Goal: Book appointment/travel/reservation

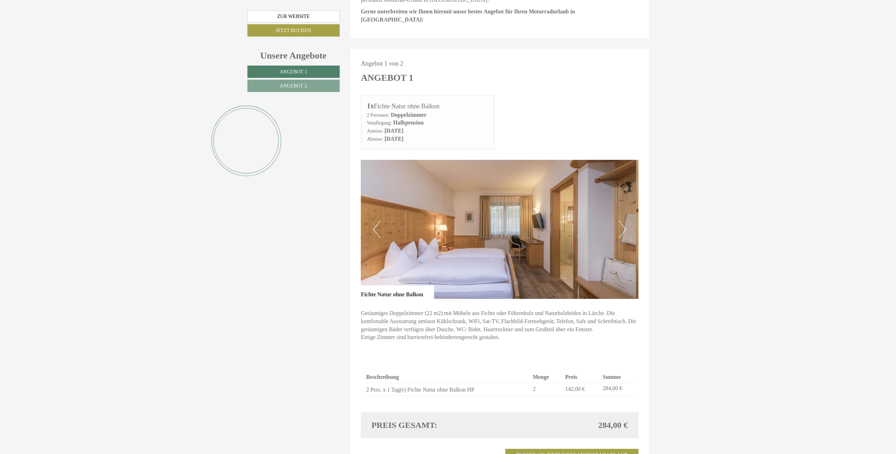
scroll to position [513, 0]
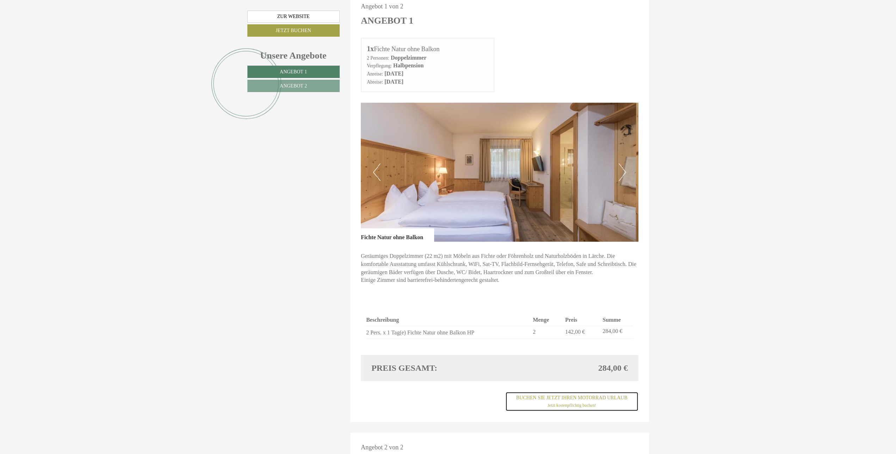
click at [587, 391] on link "Buchen Sie jetzt ihren Motorrad Urlaub Jetzt kostenpflichtig buchen!" at bounding box center [571, 401] width 133 height 20
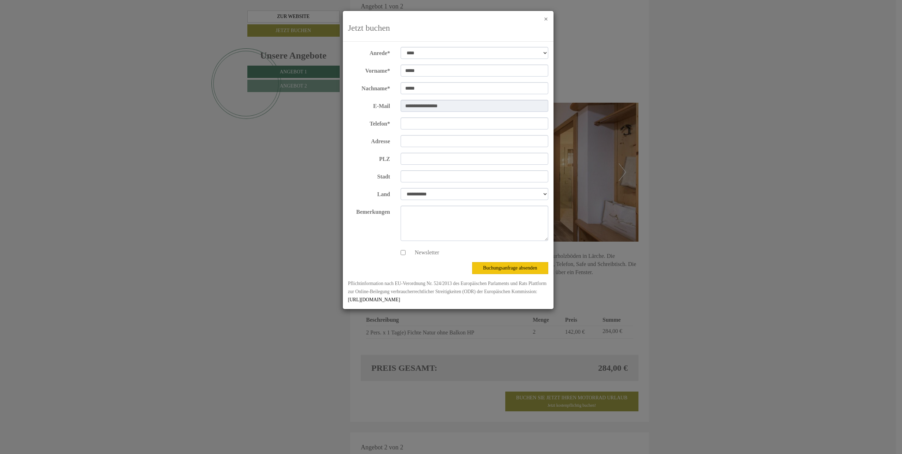
click at [545, 18] on button "×" at bounding box center [546, 19] width 4 height 7
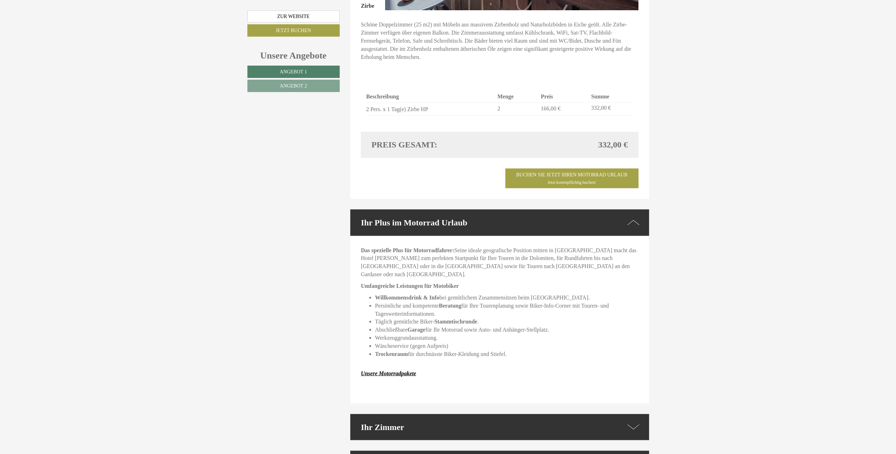
scroll to position [1136, 0]
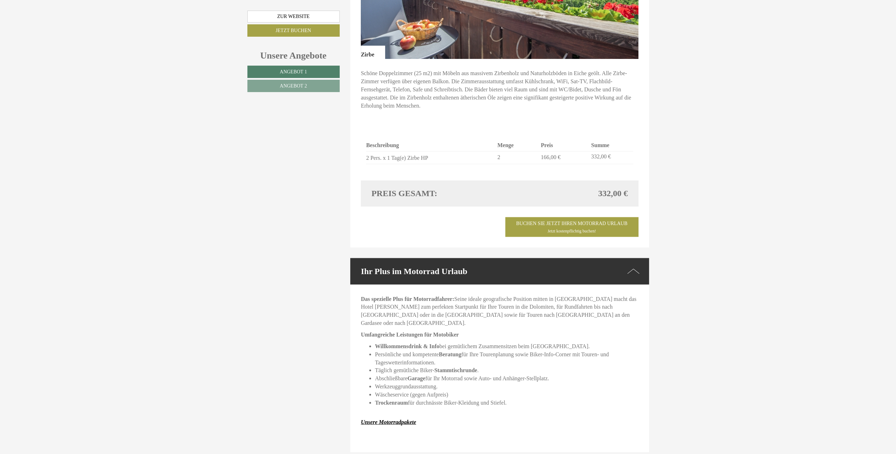
click at [635, 266] on icon at bounding box center [633, 271] width 12 height 10
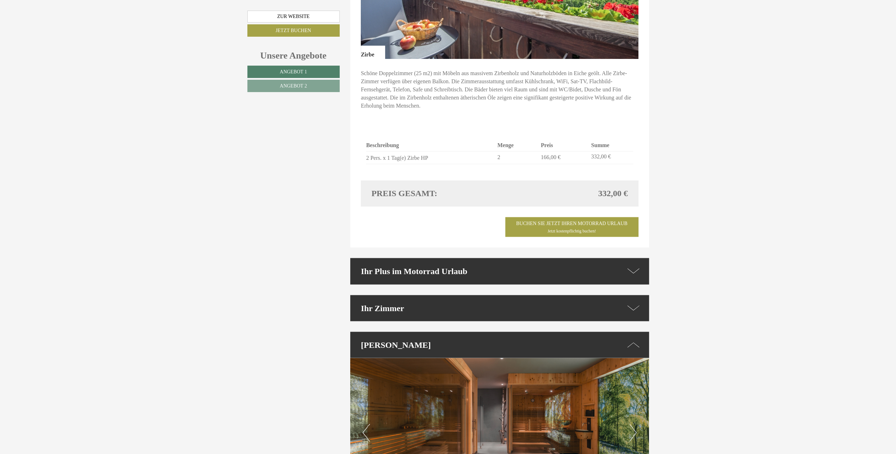
click at [636, 266] on icon at bounding box center [633, 271] width 12 height 10
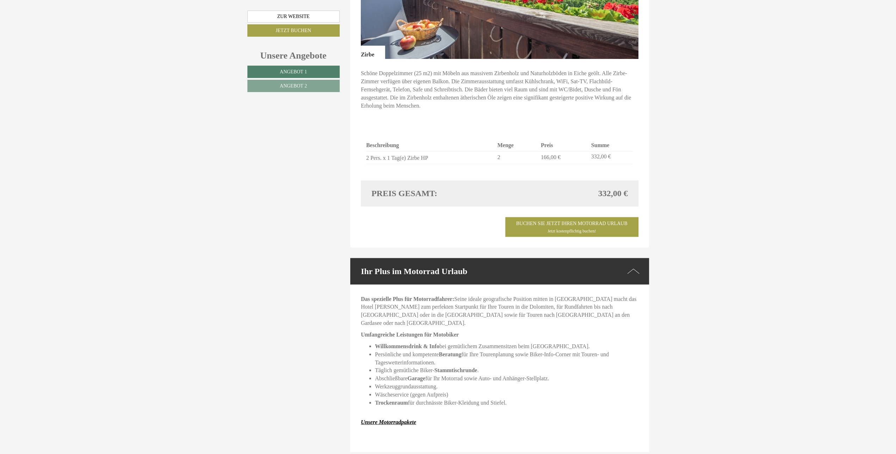
click at [636, 266] on icon at bounding box center [633, 271] width 12 height 10
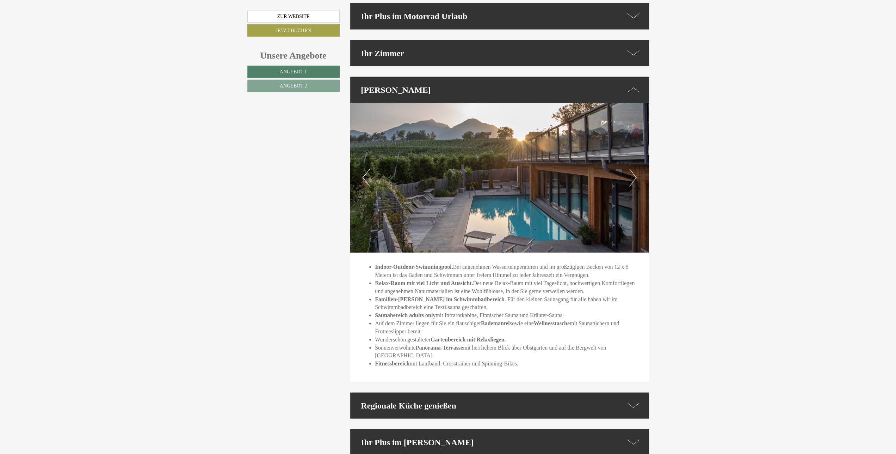
scroll to position [1393, 0]
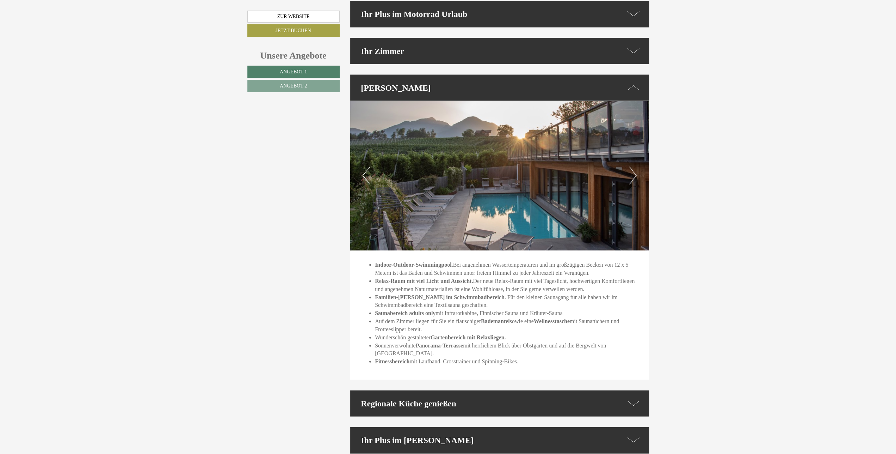
click at [634, 82] on icon at bounding box center [633, 87] width 12 height 10
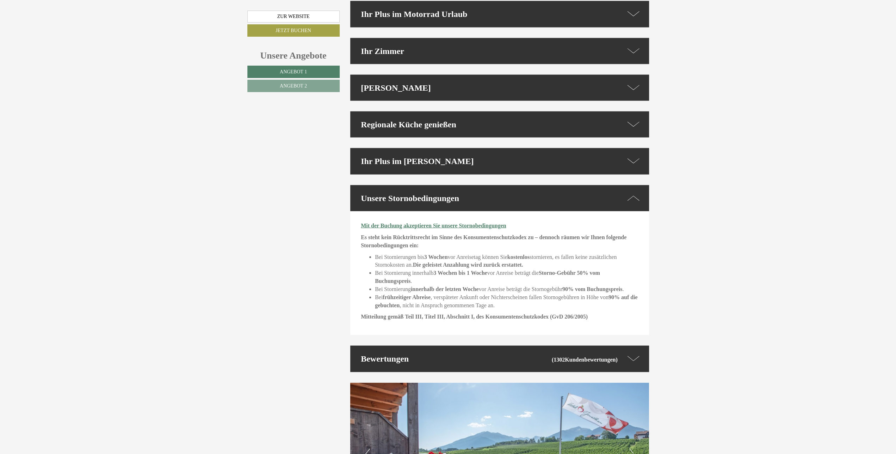
click at [636, 193] on icon at bounding box center [633, 198] width 12 height 10
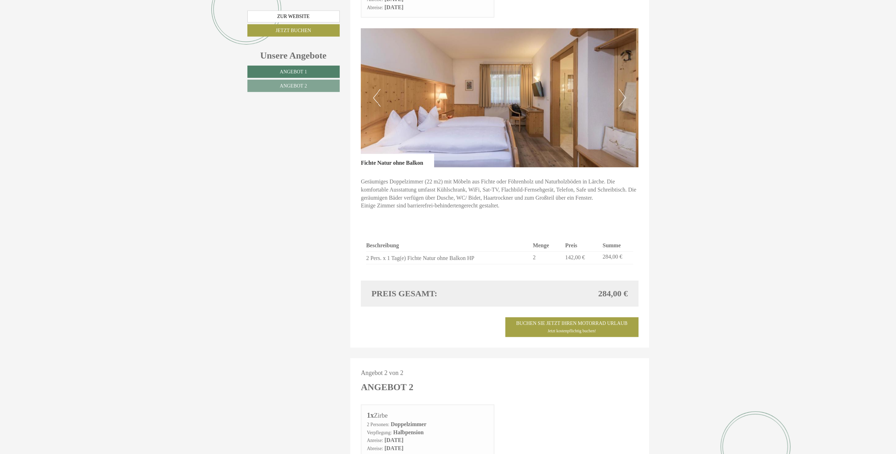
scroll to position [587, 0]
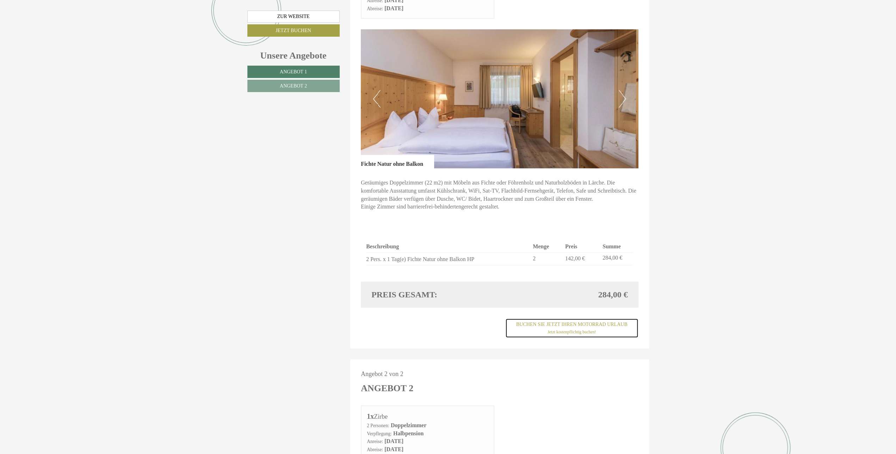
click at [601, 318] on link "Buchen Sie jetzt ihren Motorrad Urlaub Jetzt kostenpflichtig buchen!" at bounding box center [571, 328] width 133 height 20
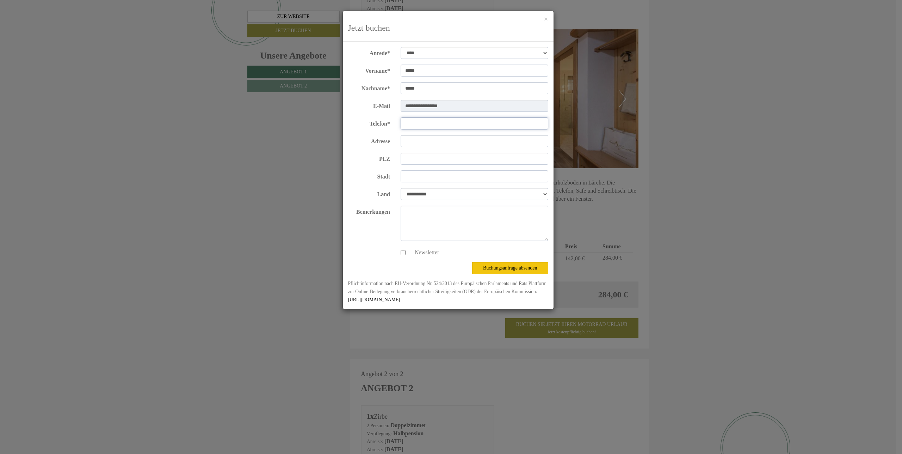
click at [411, 123] on input "Telefon*" at bounding box center [475, 123] width 148 height 12
type input "**********"
click at [430, 141] on input "Adresse" at bounding box center [475, 141] width 148 height 12
type input "**********"
type input "*****"
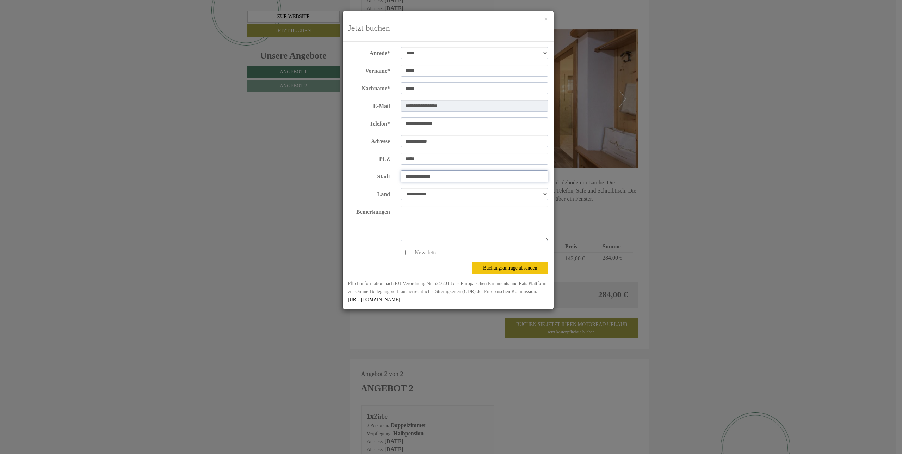
type input "**********"
click at [418, 215] on textarea "Bemerkungen" at bounding box center [475, 222] width 148 height 35
type textarea "**********"
click at [511, 268] on button "Buchungsanfrage absenden" at bounding box center [510, 268] width 76 height 12
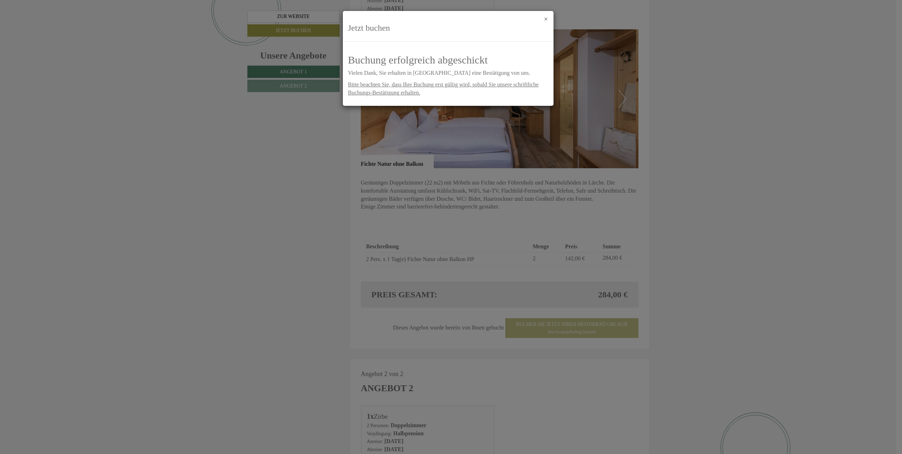
click at [545, 19] on button "×" at bounding box center [546, 19] width 4 height 7
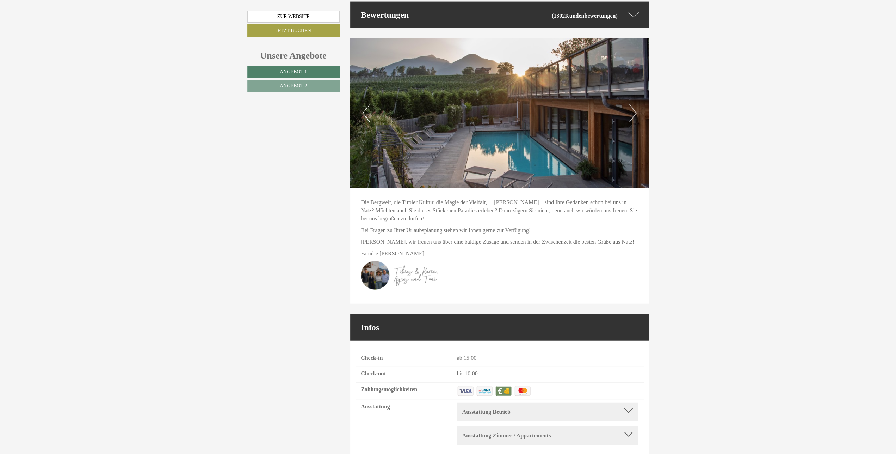
scroll to position [1621, 0]
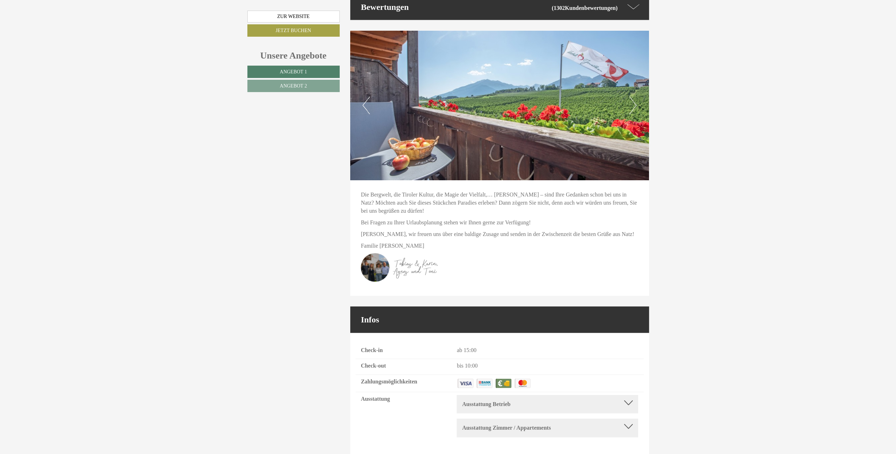
click at [565, 400] on div "Ausstattung Betrieb" at bounding box center [547, 404] width 171 height 8
click at [596, 448] on div "Ausstattung Zimmer / Appartements" at bounding box center [547, 452] width 171 height 8
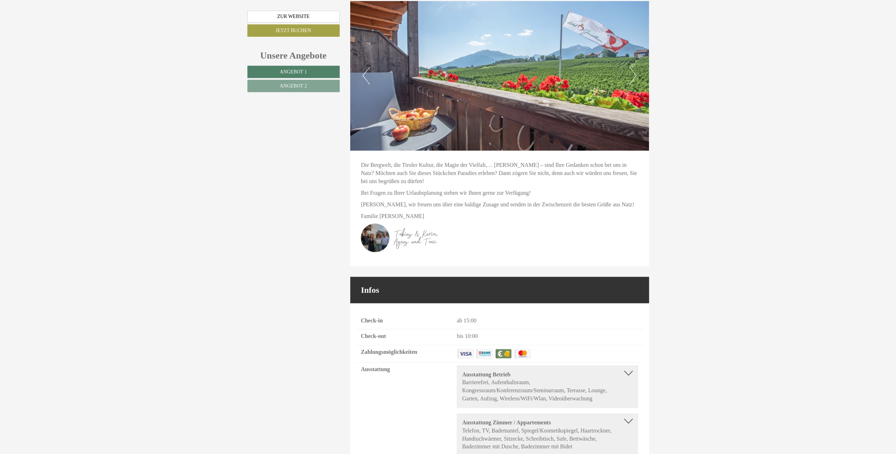
scroll to position [1669, 0]
